Goal: Transaction & Acquisition: Purchase product/service

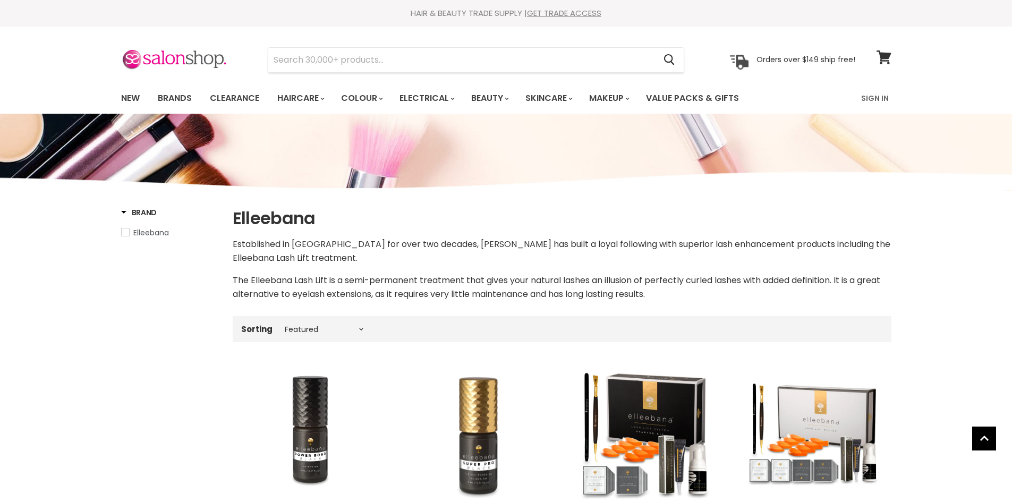
select select "manual"
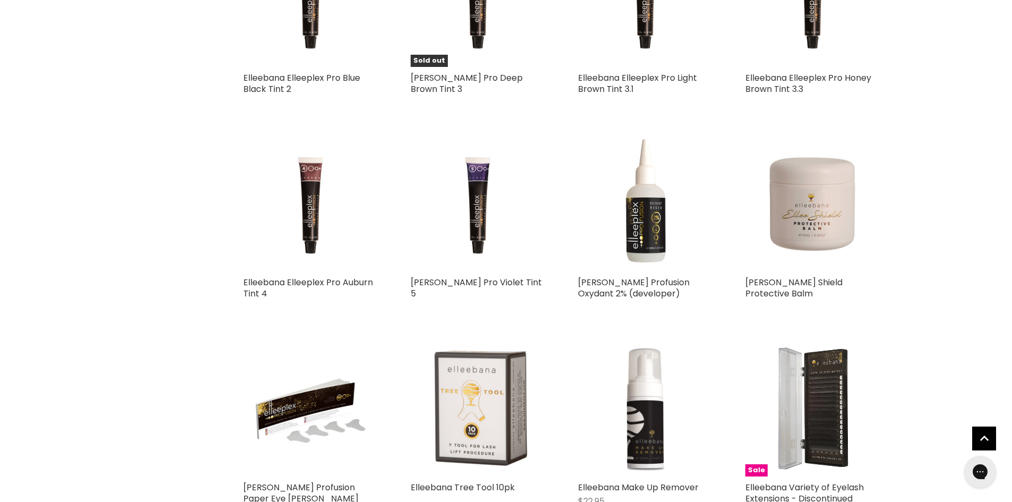
scroll to position [1700, 0]
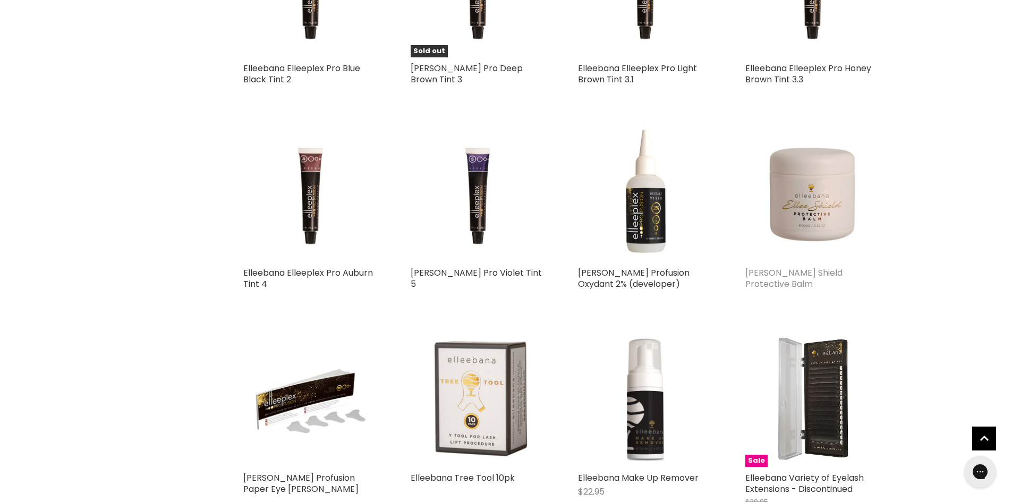
click at [804, 281] on link "[PERSON_NAME] Shield Protective Balm" at bounding box center [793, 278] width 97 height 23
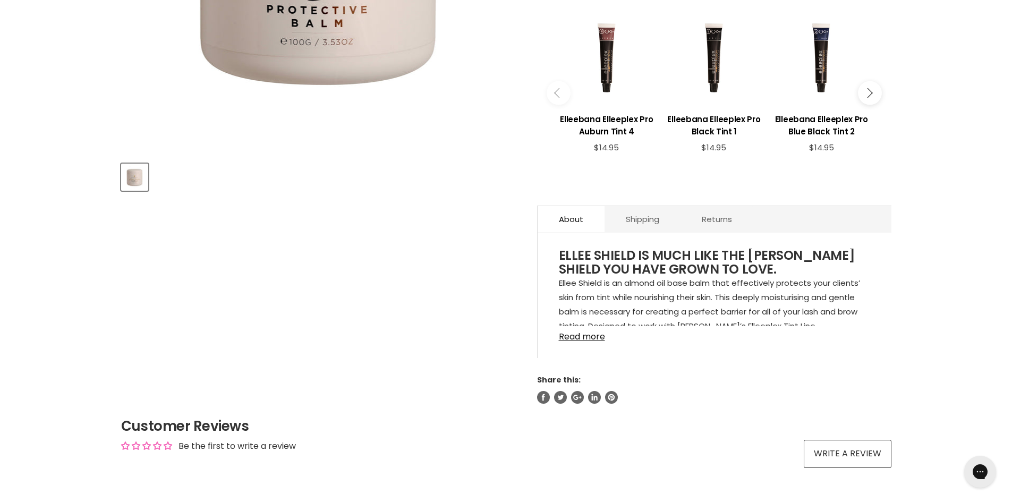
click at [587, 335] on link "Read more" at bounding box center [714, 334] width 311 height 16
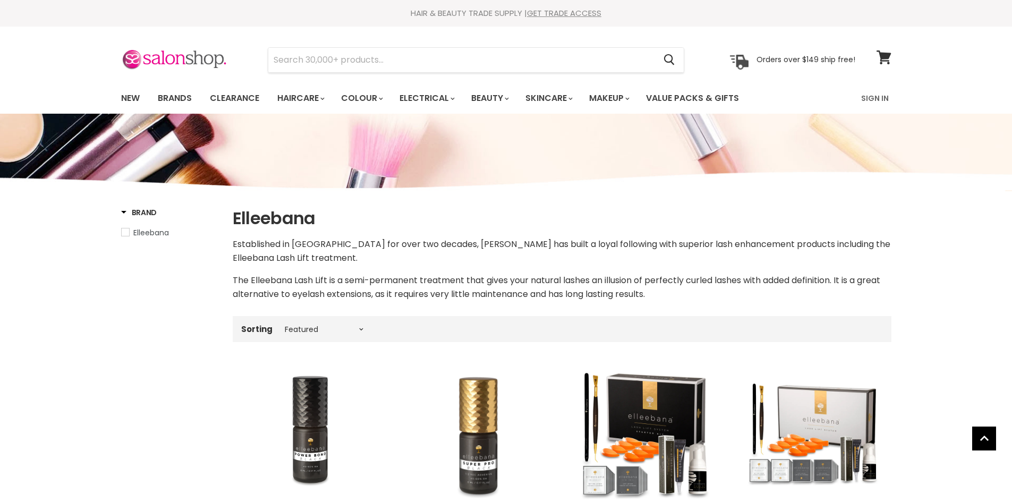
select select "manual"
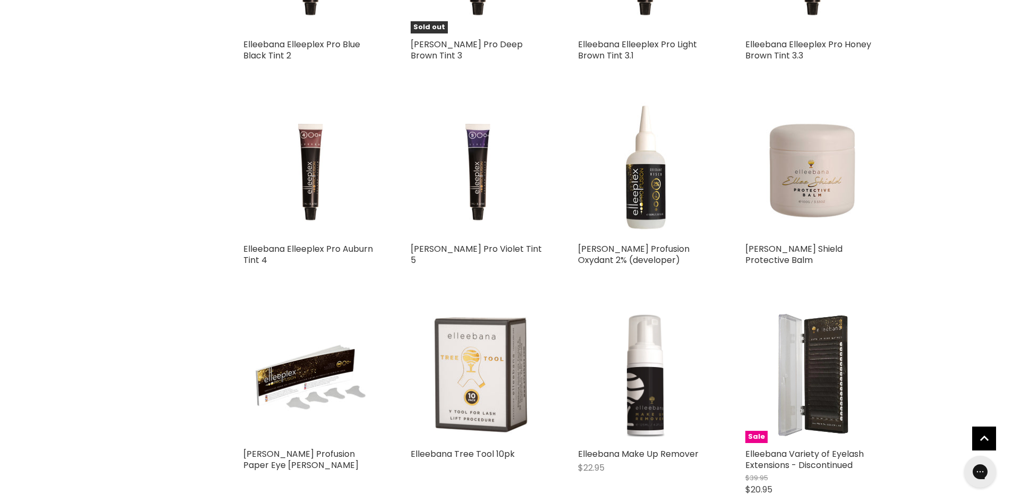
scroll to position [1911, 0]
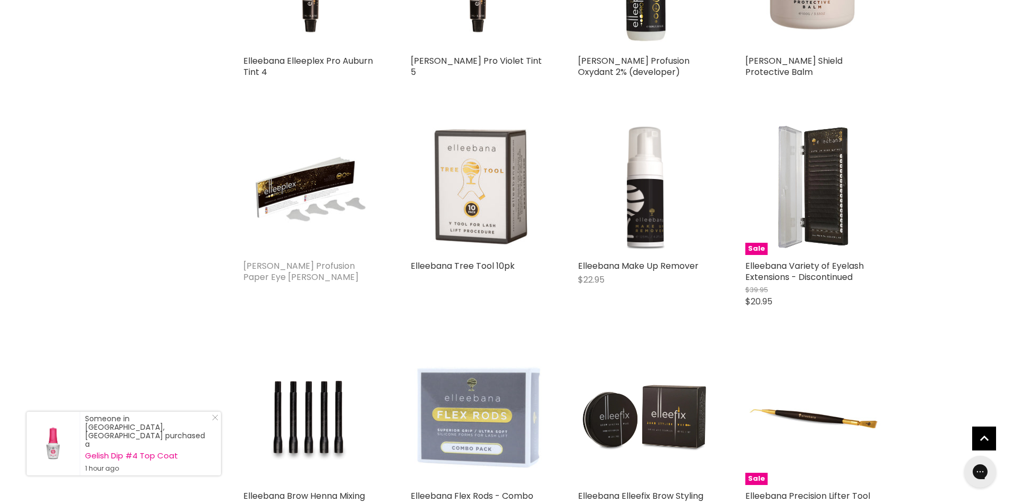
click at [323, 263] on link "[PERSON_NAME] Profusion Paper Eye [PERSON_NAME]" at bounding box center [300, 271] width 115 height 23
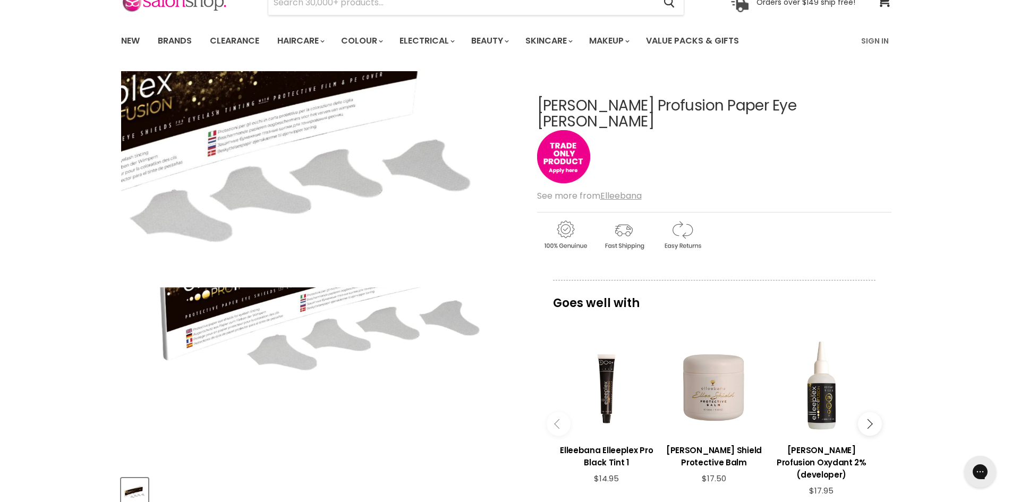
scroll to position [53, 0]
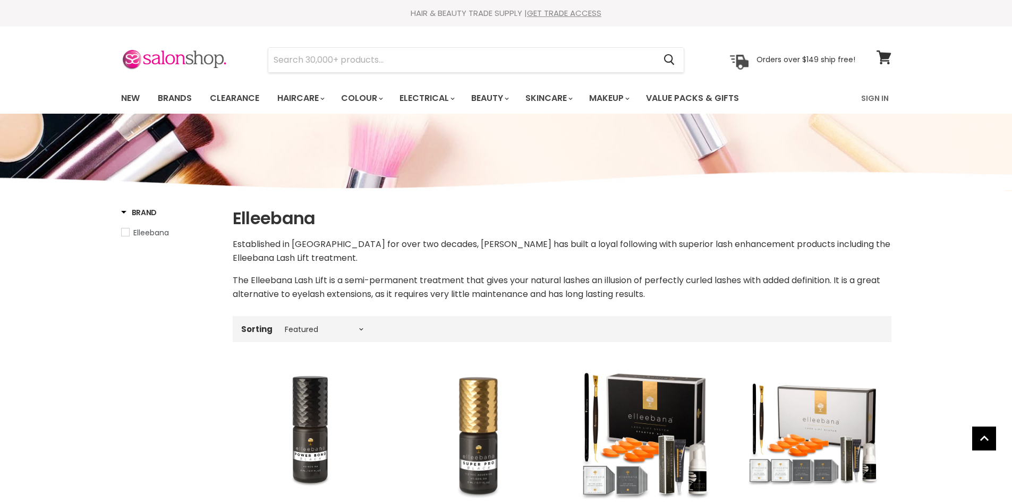
select select "manual"
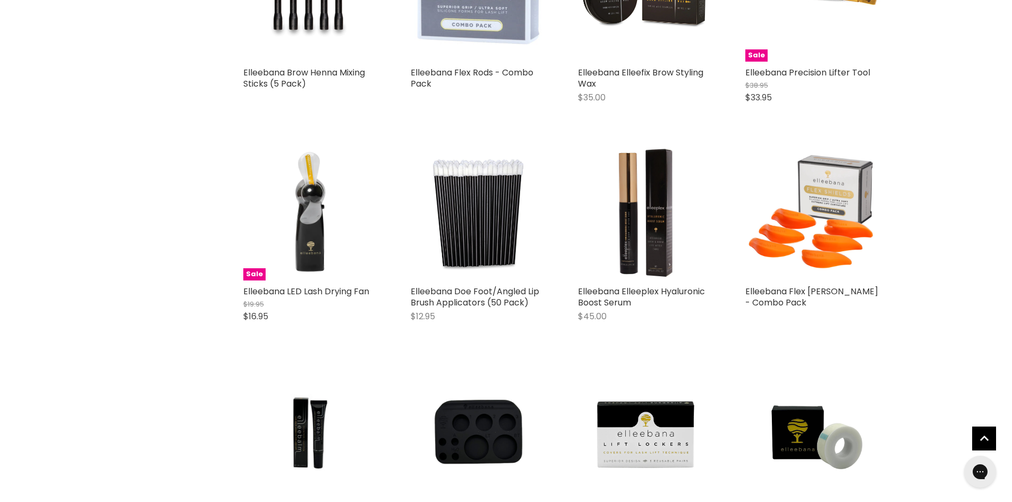
scroll to position [2339, 0]
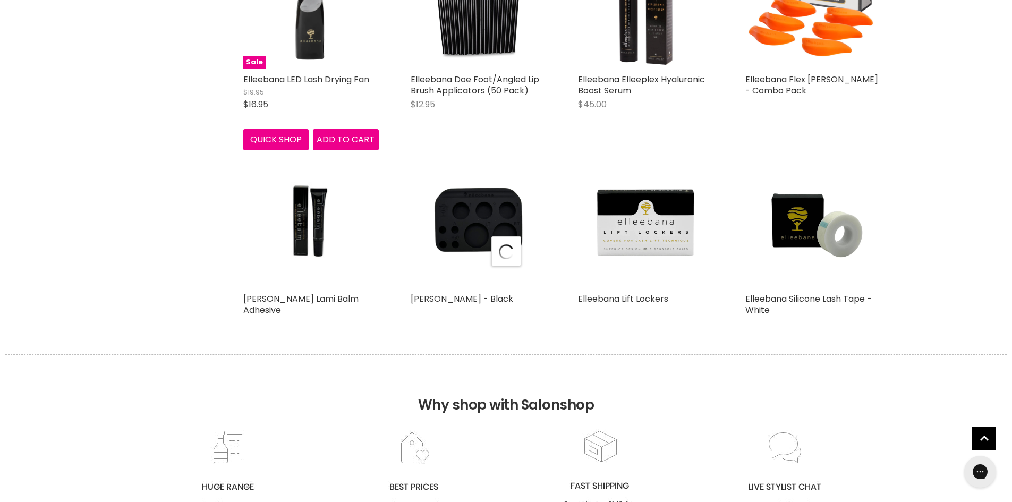
scroll to position [2551, 0]
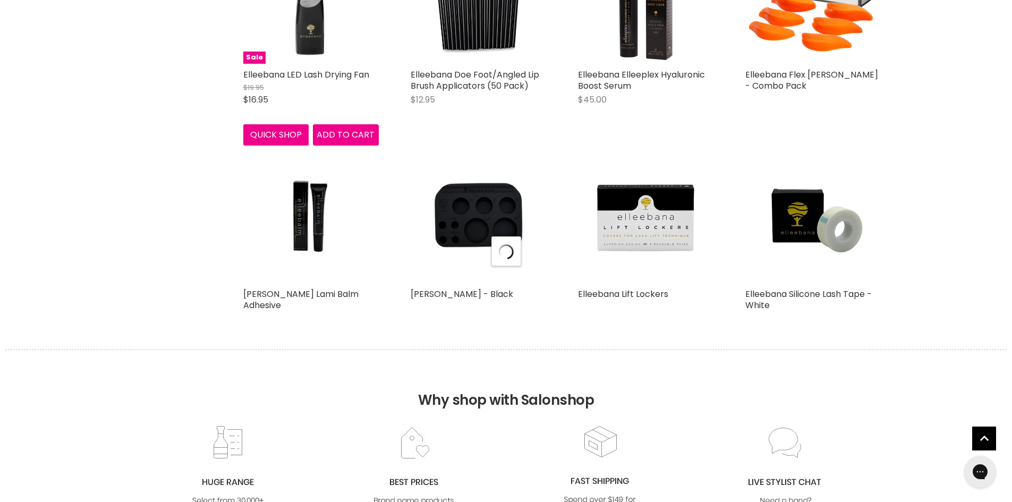
select select "manual"
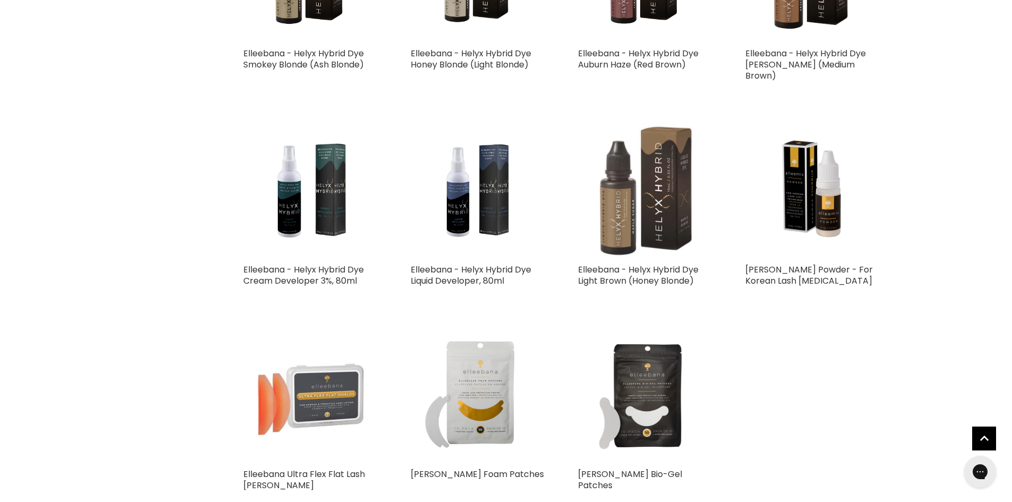
scroll to position [3879, 0]
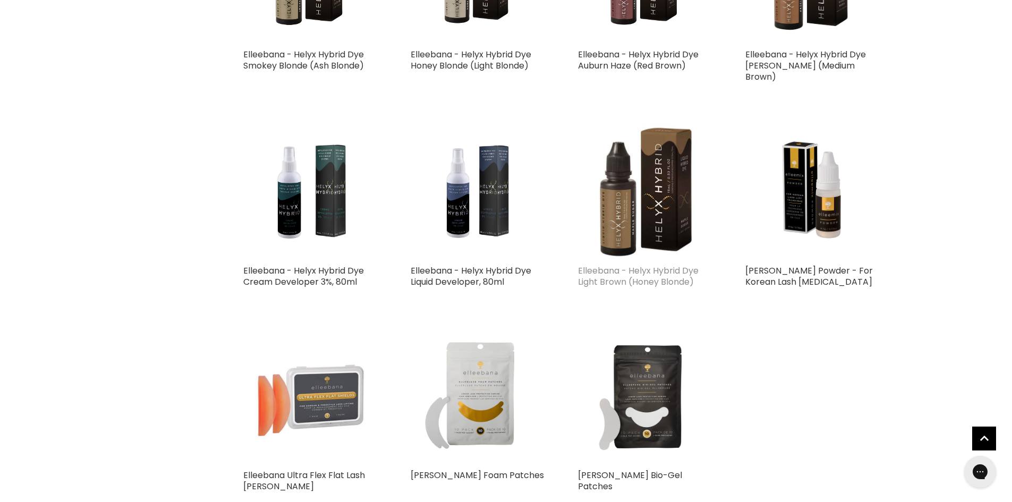
click at [657, 264] on link "Elleebana - Helyx Hybrid Dye Light Brown (Honey Blonde)" at bounding box center [638, 275] width 121 height 23
